Goal: Task Accomplishment & Management: Use online tool/utility

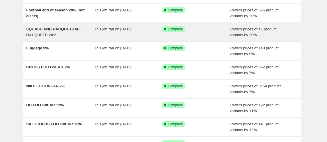
scroll to position [89, 0]
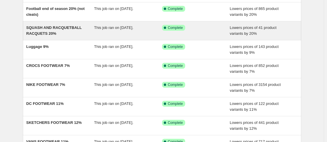
click at [78, 34] on div "SQUASH AND RACQUETBALL RACQUETS 20%" at bounding box center [60, 31] width 68 height 12
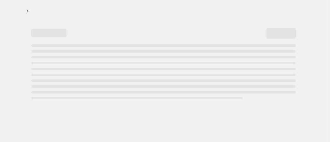
select select "percentage"
select select "collection"
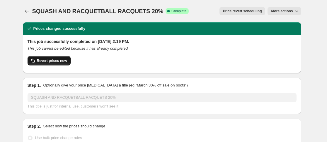
click at [61, 62] on span "Revert prices now" at bounding box center [52, 61] width 30 height 5
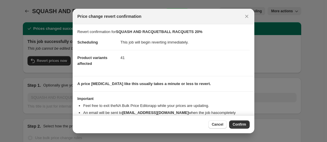
scroll to position [20, 0]
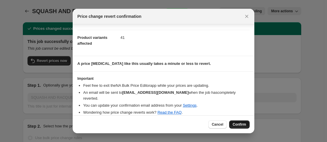
click at [233, 123] on span "Confirm" at bounding box center [239, 124] width 13 height 5
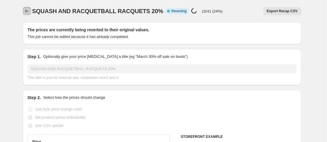
drag, startPoint x: 30, startPoint y: 11, endPoint x: 26, endPoint y: 12, distance: 3.6
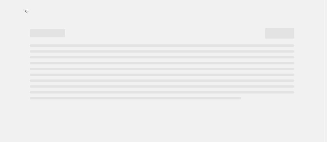
select select "percentage"
select select "collection"
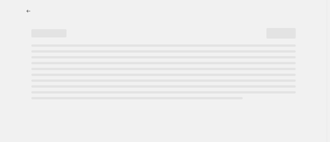
select select "percentage"
select select "collection"
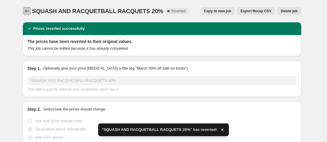
click at [30, 12] on icon "Price change jobs" at bounding box center [27, 11] width 6 height 6
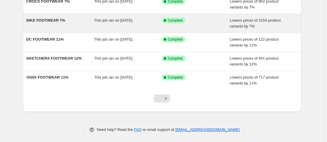
scroll to position [165, 0]
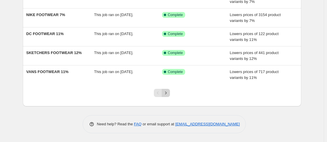
click at [169, 93] on icon "Next" at bounding box center [166, 93] width 6 height 6
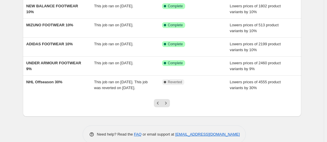
scroll to position [150, 0]
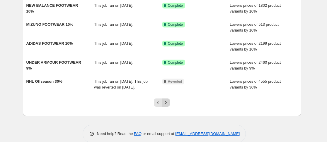
click at [168, 106] on icon "Next" at bounding box center [166, 103] width 6 height 6
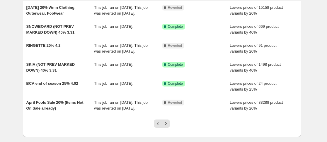
scroll to position [129, 0]
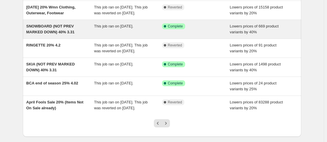
click at [108, 28] on span "This job ran on April 3, 2025." at bounding box center [113, 26] width 39 height 4
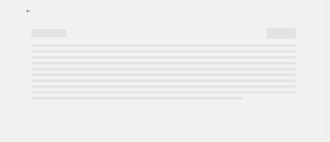
select select "percentage"
select select "collection"
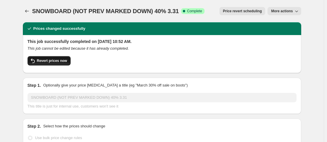
click at [65, 60] on span "Revert prices now" at bounding box center [52, 61] width 30 height 5
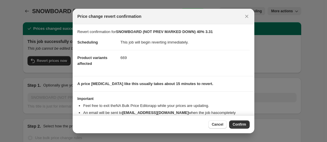
scroll to position [20, 0]
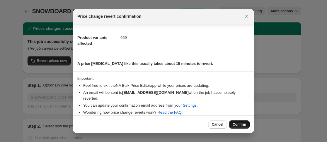
click at [233, 124] on span "Confirm" at bounding box center [239, 124] width 13 height 5
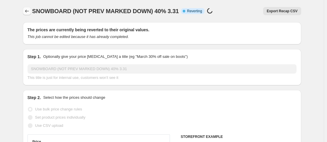
click at [28, 13] on icon "Price change jobs" at bounding box center [27, 11] width 6 height 6
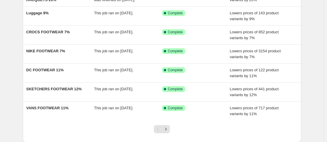
scroll to position [165, 0]
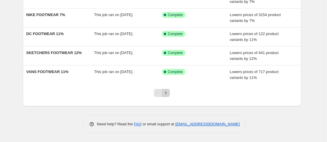
click at [165, 94] on icon "Next" at bounding box center [166, 93] width 6 height 6
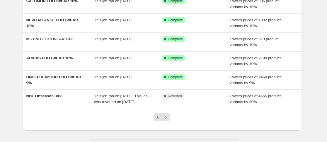
scroll to position [148, 0]
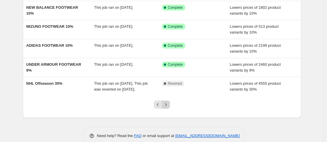
click at [165, 108] on icon "Next" at bounding box center [166, 105] width 6 height 6
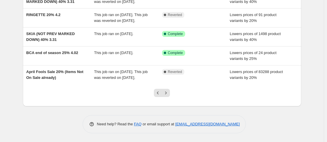
scroll to position [184, 0]
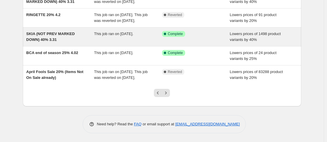
click at [111, 43] on div "This job ran on April 2, 2025." at bounding box center [128, 37] width 68 height 12
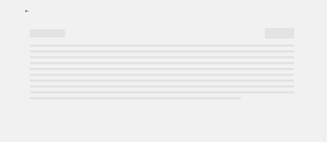
select select "percentage"
select select "collection"
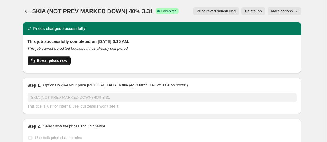
click at [62, 60] on span "Revert prices now" at bounding box center [52, 61] width 30 height 5
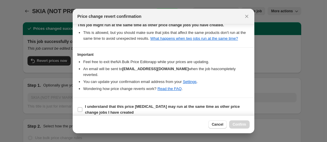
scroll to position [80, 0]
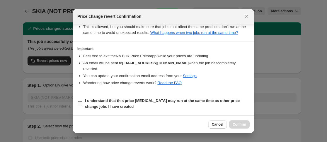
click at [117, 101] on b "I understand that this price change job may run at the same time as other price…" at bounding box center [162, 104] width 155 height 10
click at [82, 102] on input "I understand that this price change job may run at the same time as other price…" at bounding box center [80, 104] width 5 height 5
checkbox input "true"
click at [235, 123] on span "Confirm" at bounding box center [239, 124] width 13 height 5
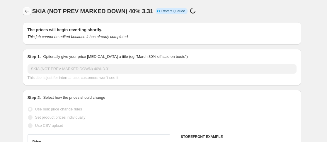
click at [28, 13] on icon "Price change jobs" at bounding box center [27, 11] width 6 height 6
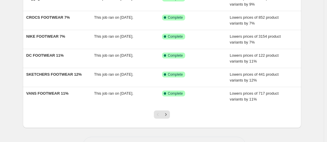
scroll to position [165, 0]
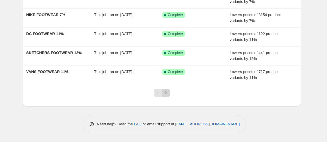
click at [166, 93] on icon "Next" at bounding box center [166, 93] width 6 height 6
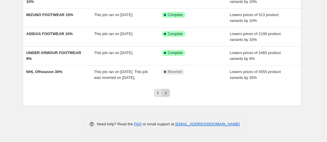
click at [167, 93] on icon "Next" at bounding box center [166, 93] width 6 height 6
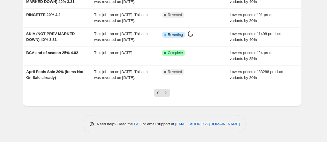
scroll to position [180, 0]
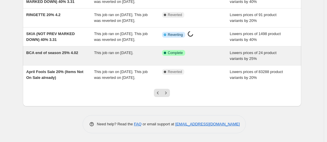
click at [71, 62] on div "BCA end of season 25% 4.02" at bounding box center [60, 56] width 68 height 12
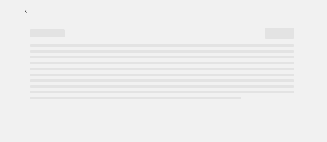
select select "percentage"
select select "vendor"
select select "collection"
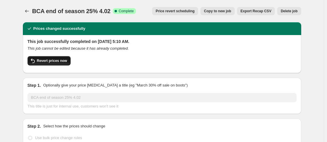
click at [65, 63] on span "Revert prices now" at bounding box center [52, 61] width 30 height 5
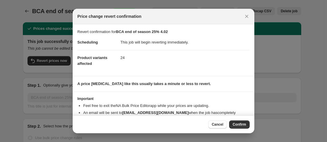
scroll to position [20, 0]
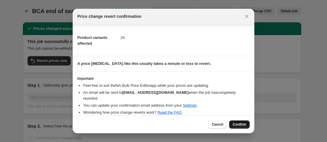
click at [230, 123] on button "Confirm" at bounding box center [239, 125] width 20 height 8
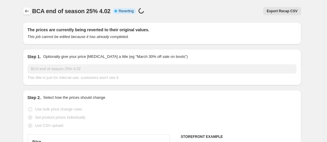
click at [28, 13] on icon "Price change jobs" at bounding box center [27, 11] width 6 height 6
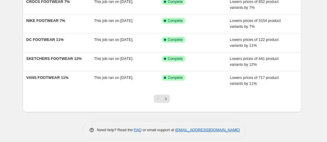
scroll to position [165, 0]
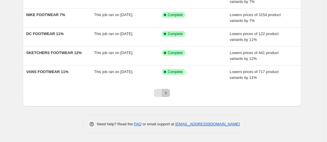
click at [168, 93] on icon "Next" at bounding box center [166, 93] width 6 height 6
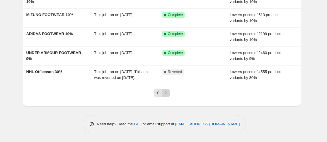
click at [168, 94] on icon "Next" at bounding box center [166, 93] width 6 height 6
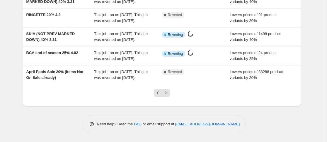
scroll to position [211, 0]
click at [168, 96] on icon "Next" at bounding box center [166, 93] width 6 height 6
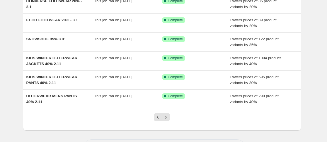
scroll to position [141, 0]
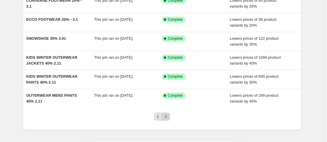
click at [168, 115] on icon "Next" at bounding box center [166, 117] width 6 height 6
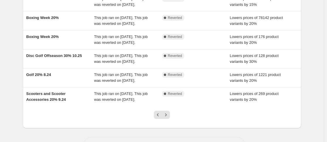
scroll to position [145, 0]
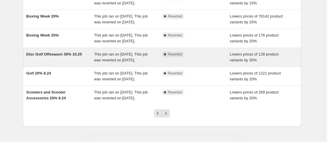
click at [120, 62] on span "This job ran on October 25, 2024. This job was reverted on February 28, 2025." at bounding box center [121, 57] width 54 height 10
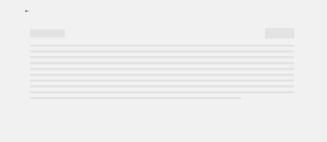
select select "percentage"
select select "collection"
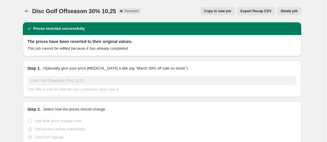
click at [214, 10] on span "Copy to new job" at bounding box center [217, 11] width 27 height 5
select select "percentage"
select select "collection"
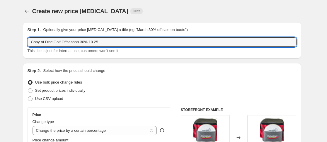
drag, startPoint x: 47, startPoint y: 42, endPoint x: 20, endPoint y: 44, distance: 27.3
drag, startPoint x: 94, startPoint y: 44, endPoint x: 79, endPoint y: 43, distance: 14.7
click at [79, 43] on input "Disc Golf Offseason 30% 10.25" at bounding box center [162, 41] width 269 height 9
click at [73, 42] on input "Disc Golf Offseason 30% 8.31" at bounding box center [162, 41] width 269 height 9
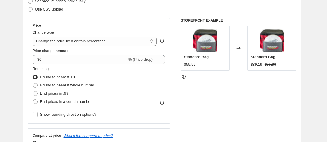
scroll to position [90, 0]
type input "Disc Golf Offseason 20% 8.31"
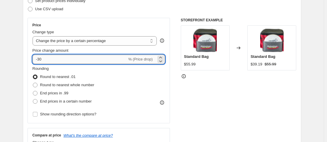
click at [48, 60] on input "-30" at bounding box center [80, 59] width 95 height 9
type input "-3"
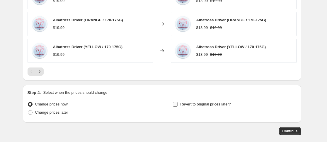
scroll to position [480, 0]
type input "-20"
click at [292, 132] on span "Continue" at bounding box center [289, 131] width 15 height 5
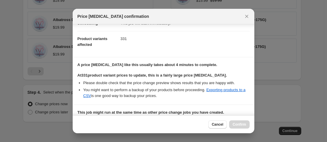
scroll to position [184, 0]
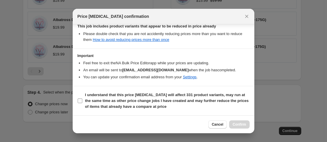
click at [117, 102] on b "I understand that this price change job will affect 331 product variants, may r…" at bounding box center [166, 101] width 163 height 16
click at [82, 102] on input "I understand that this price change job will affect 331 product variants, may r…" at bounding box center [80, 101] width 5 height 5
checkbox input "true"
click at [234, 122] on button "Confirm" at bounding box center [239, 125] width 20 height 8
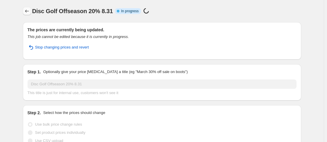
click at [25, 9] on icon "Price change jobs" at bounding box center [27, 11] width 6 height 6
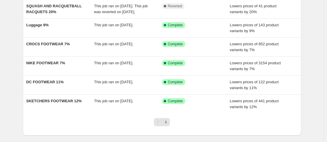
scroll to position [165, 0]
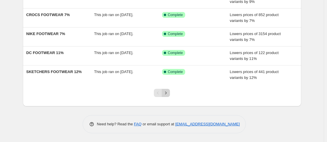
click at [168, 94] on icon "Next" at bounding box center [166, 93] width 6 height 6
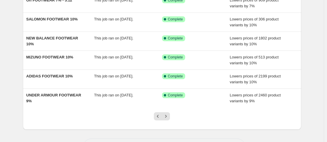
scroll to position [159, 0]
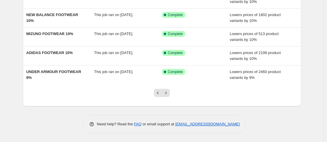
click at [168, 94] on icon "Next" at bounding box center [166, 93] width 6 height 6
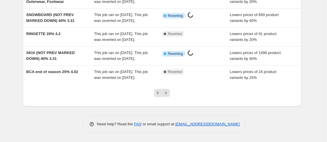
scroll to position [218, 0]
click at [168, 94] on icon "Next" at bounding box center [166, 93] width 6 height 6
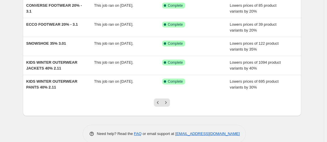
scroll to position [156, 0]
click at [168, 105] on icon "Next" at bounding box center [166, 103] width 6 height 6
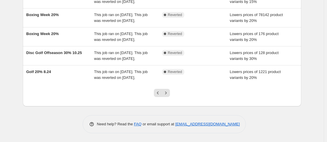
scroll to position [176, 0]
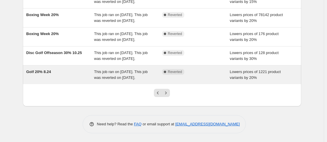
click at [133, 81] on div "This job ran on October 22, 2024. This job was reverted on February 28, 2025." at bounding box center [128, 75] width 68 height 12
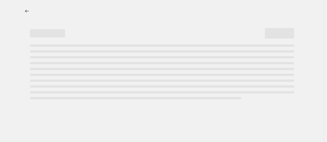
select select "percentage"
select select "collection"
select select "not_equal"
select select "collection"
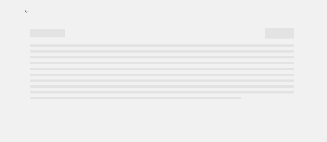
select select "not_equal"
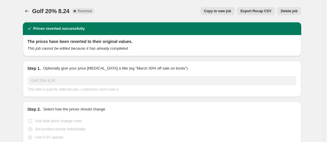
click at [219, 13] on span "Copy to new job" at bounding box center [217, 11] width 27 height 5
select select "percentage"
select select "collection"
select select "not_equal"
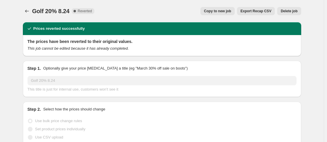
select select "collection"
select select "not_equal"
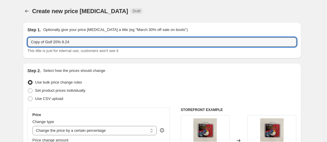
drag, startPoint x: 47, startPoint y: 43, endPoint x: 25, endPoint y: 45, distance: 22.0
click at [25, 45] on div "Step 1. Optionally give your price change job a title (eg "March 30% off sale o…" at bounding box center [162, 40] width 278 height 36
click at [62, 43] on input "Golf 20% 8.24" at bounding box center [162, 41] width 269 height 9
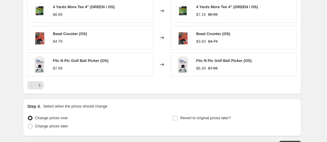
scroll to position [535, 0]
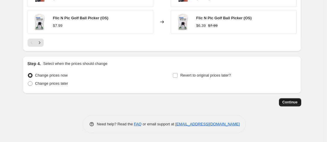
type input "Golf 20% 8.31"
click at [283, 100] on button "Continue" at bounding box center [290, 102] width 22 height 8
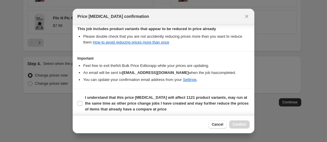
scroll to position [184, 0]
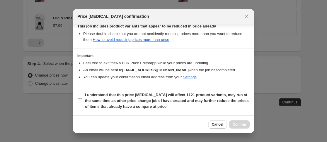
click at [122, 101] on b "I understand that this price change job will affect 1121 product variants, may …" at bounding box center [166, 101] width 163 height 16
click at [82, 101] on input "I understand that this price change job will affect 1121 product variants, may …" at bounding box center [80, 101] width 5 height 5
checkbox input "true"
click at [234, 122] on button "Confirm" at bounding box center [239, 125] width 20 height 8
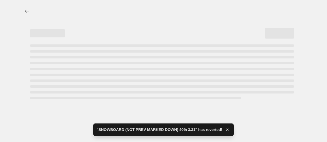
select select "percentage"
select select "collection"
select select "not_equal"
select select "collection"
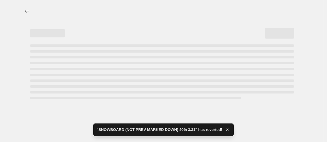
select select "not_equal"
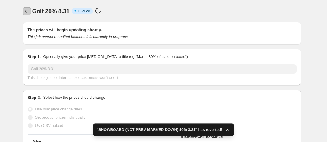
click at [27, 14] on icon "Price change jobs" at bounding box center [27, 11] width 6 height 6
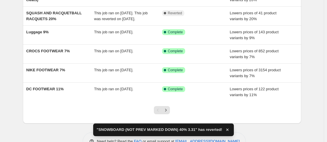
scroll to position [161, 0]
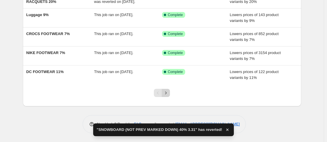
click at [165, 93] on icon "Next" at bounding box center [166, 93] width 6 height 6
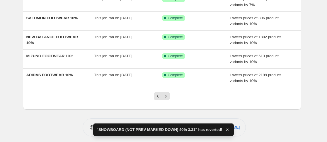
scroll to position [159, 0]
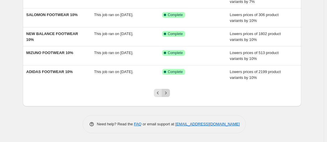
click at [168, 95] on icon "Next" at bounding box center [166, 93] width 6 height 6
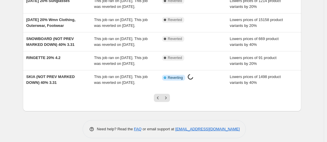
scroll to position [212, 0]
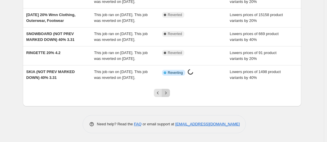
click at [168, 95] on icon "Next" at bounding box center [166, 93] width 6 height 6
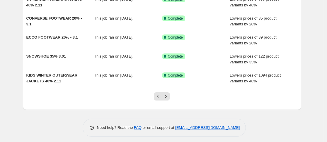
scroll to position [162, 0]
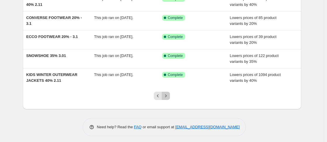
click at [168, 99] on icon "Next" at bounding box center [166, 96] width 6 height 6
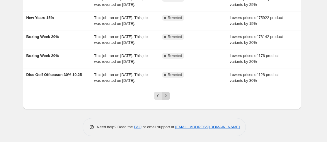
click at [170, 100] on button "Next" at bounding box center [166, 96] width 8 height 8
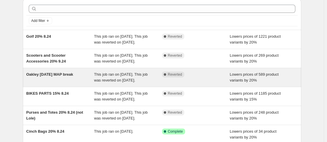
scroll to position [30, 0]
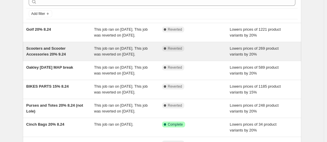
click at [122, 57] on span "This job ran on September 24, 2024. This job was reverted on February 25, 2025." at bounding box center [121, 51] width 54 height 10
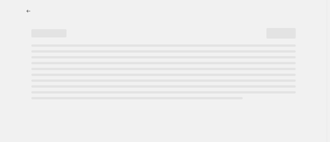
select select "percentage"
select select "collection"
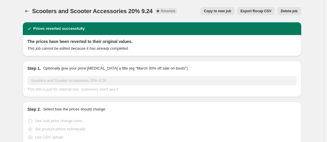
click at [205, 11] on span "Copy to new job" at bounding box center [217, 11] width 27 height 5
select select "percentage"
select select "collection"
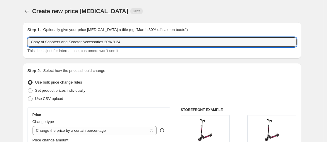
drag, startPoint x: 48, startPoint y: 43, endPoint x: 25, endPoint y: 44, distance: 23.2
click at [25, 44] on div "Step 1. Optionally give your price change job a title (eg "March 30% off sale o…" at bounding box center [162, 40] width 278 height 36
click at [114, 42] on input "Scooters and Scooter Accessories 20% 9.24" at bounding box center [162, 41] width 269 height 9
type input "Scooters and Scooter Accessories 20% 8"
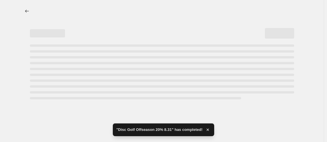
select select "percentage"
select select "collection"
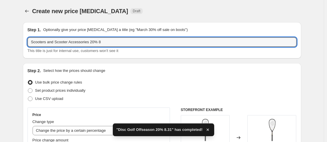
click at [114, 42] on input "Scooters and Scooter Accessories 20% 8" at bounding box center [162, 41] width 269 height 9
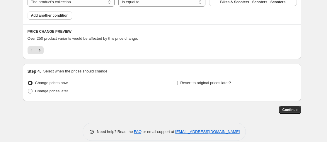
scroll to position [367, 0]
type input "Scooters and Scooter Accessories 20% 8.31"
click at [285, 107] on button "Continue" at bounding box center [290, 110] width 22 height 8
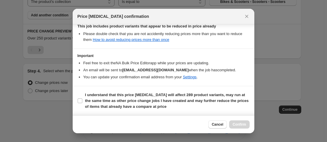
scroll to position [184, 0]
click at [122, 106] on b "I understand that this price change job will affect 289 product variants, may r…" at bounding box center [166, 101] width 163 height 16
click at [82, 103] on input "I understand that this price change job will affect 289 product variants, may r…" at bounding box center [80, 101] width 5 height 5
checkbox input "true"
click at [233, 124] on span "Confirm" at bounding box center [239, 124] width 13 height 5
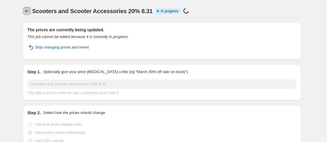
click at [28, 15] on button "Price change jobs" at bounding box center [27, 11] width 8 height 8
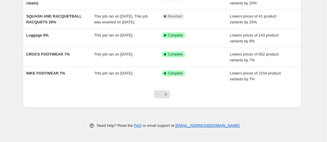
scroll to position [165, 0]
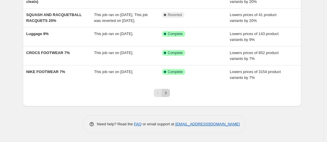
click at [167, 92] on icon "Next" at bounding box center [166, 93] width 6 height 6
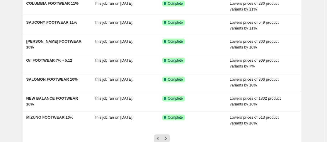
scroll to position [159, 0]
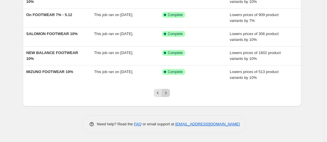
click at [169, 93] on icon "Next" at bounding box center [166, 93] width 6 height 6
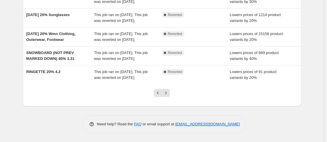
scroll to position [206, 0]
click at [168, 93] on icon "Next" at bounding box center [166, 93] width 6 height 6
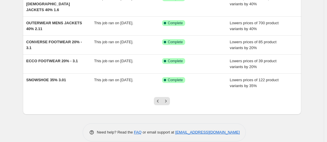
scroll to position [183, 0]
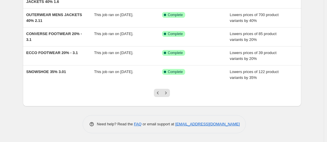
click at [168, 93] on icon "Next" at bounding box center [166, 93] width 6 height 6
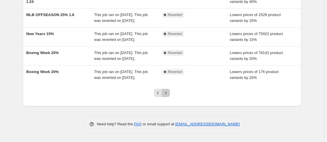
click at [167, 93] on icon "Next" at bounding box center [166, 93] width 6 height 6
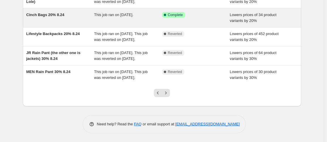
scroll to position [212, 0]
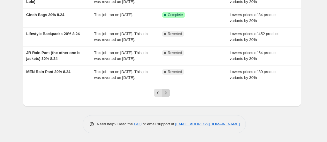
click at [168, 93] on icon "Next" at bounding box center [166, 93] width 6 height 6
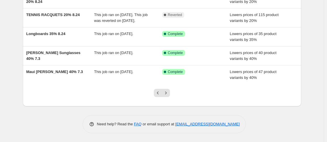
scroll to position [168, 0]
click at [169, 96] on icon "Next" at bounding box center [166, 93] width 6 height 6
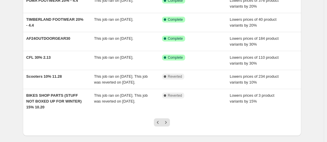
scroll to position [136, 0]
click at [159, 125] on icon "Previous" at bounding box center [158, 122] width 6 height 6
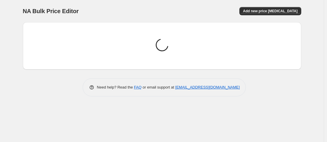
scroll to position [0, 0]
